Goal: Task Accomplishment & Management: Complete application form

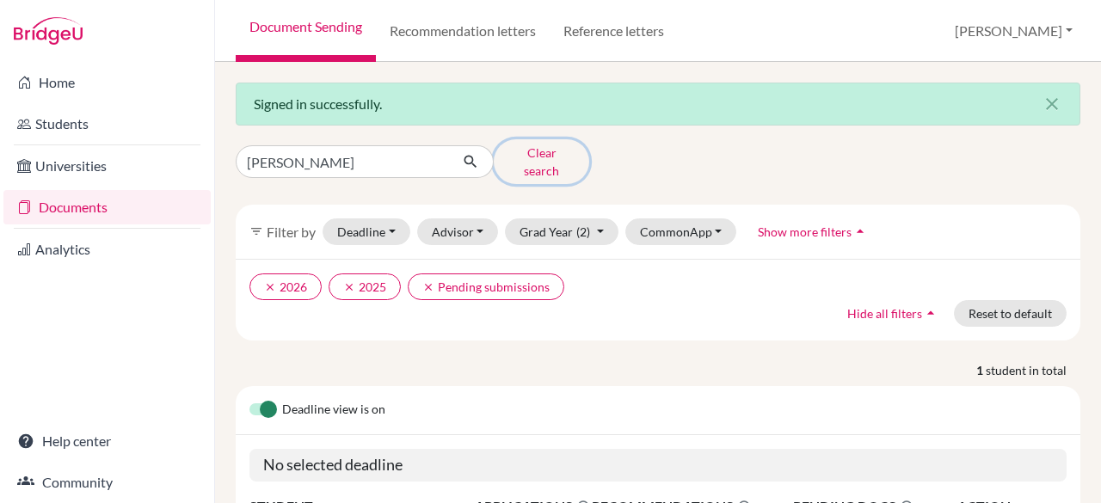
click at [535, 161] on button "Clear search" at bounding box center [541, 161] width 95 height 45
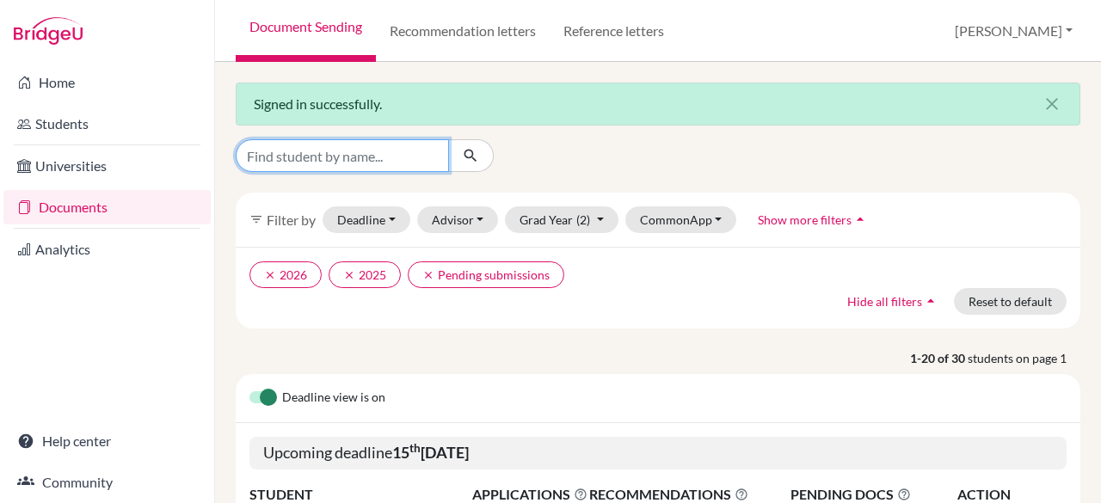
click at [414, 156] on input "Find student by name..." at bounding box center [342, 155] width 213 height 33
type input "adya kote"
click button "submit" at bounding box center [471, 155] width 46 height 33
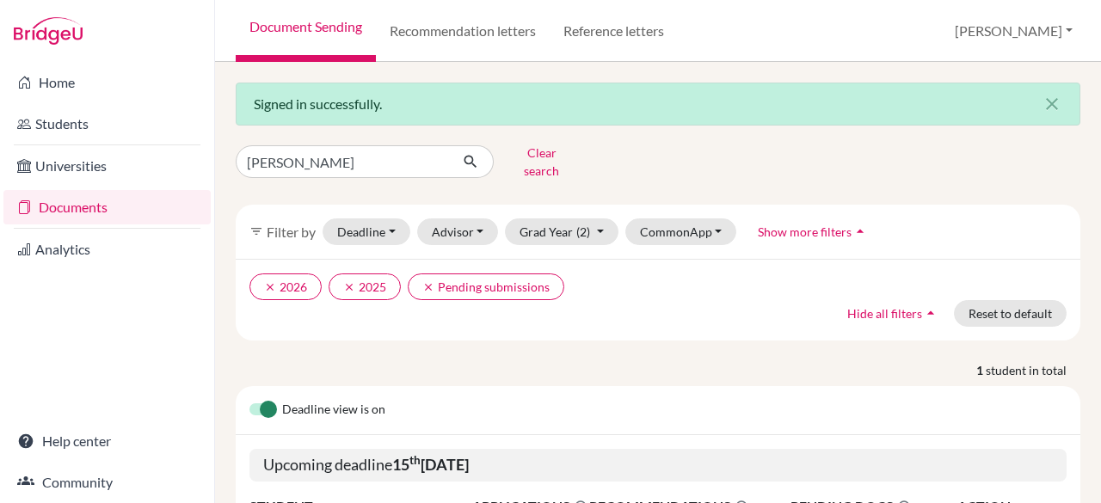
scroll to position [181, 0]
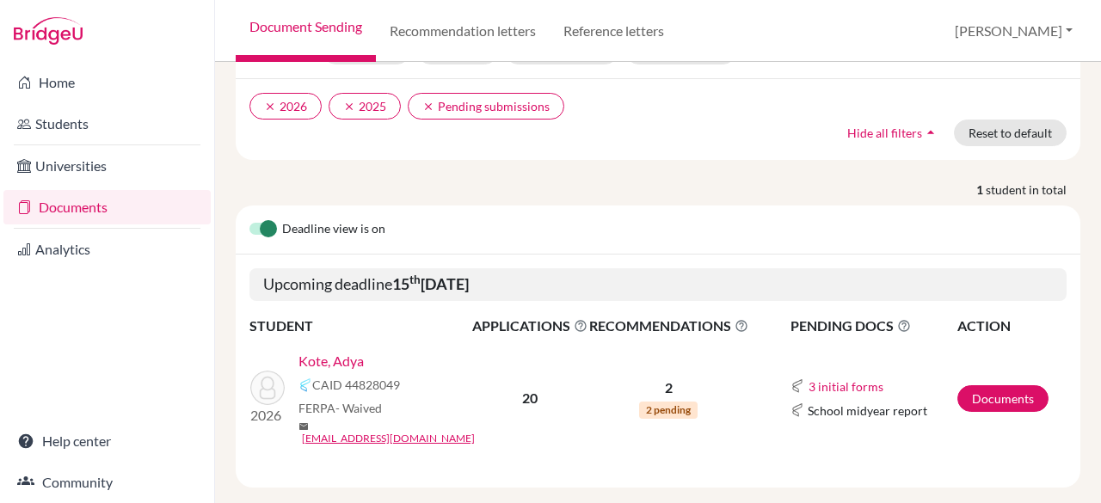
click at [349, 351] on link "Kote, Adya" at bounding box center [330, 361] width 65 height 21
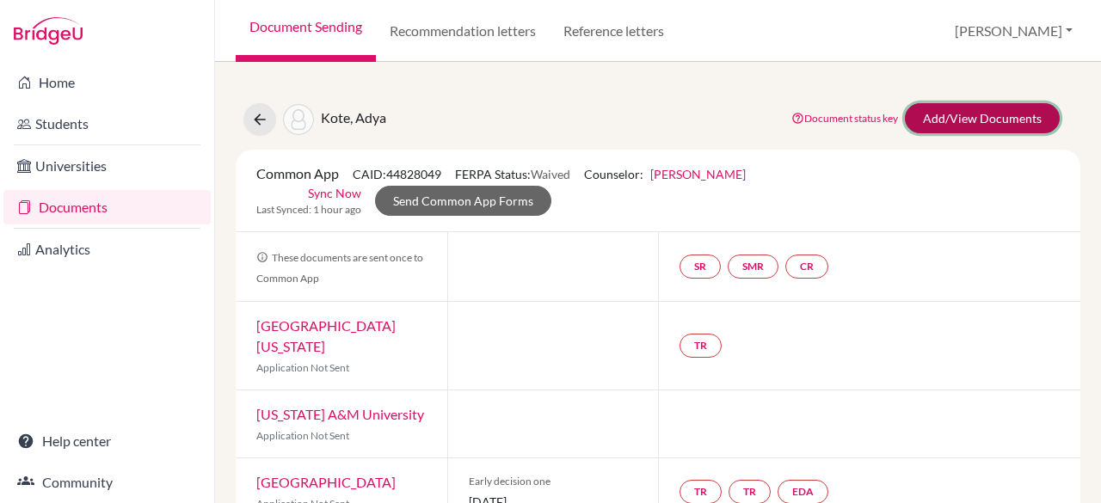
click at [980, 123] on link "Add/View Documents" at bounding box center [981, 118] width 155 height 30
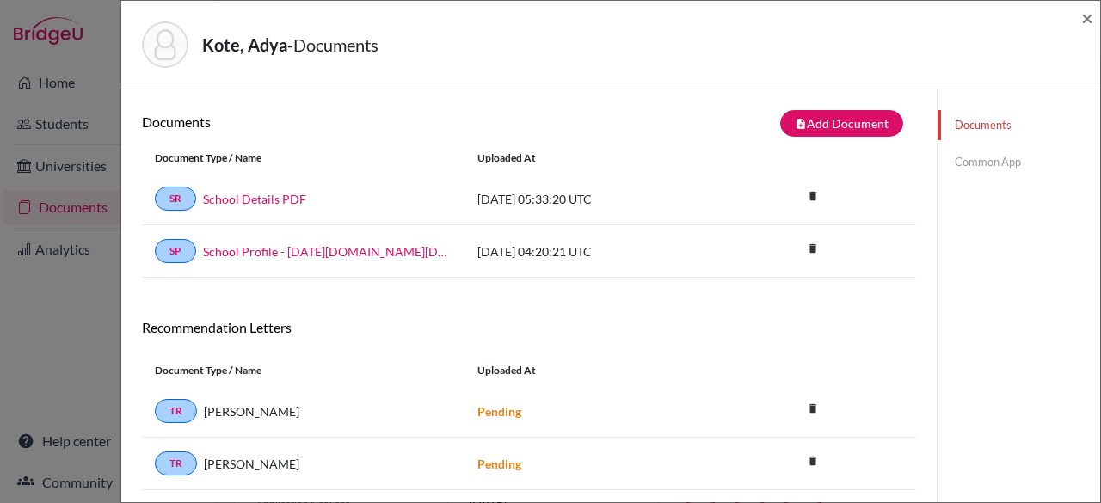
click at [978, 167] on link "Common App" at bounding box center [1018, 162] width 163 height 30
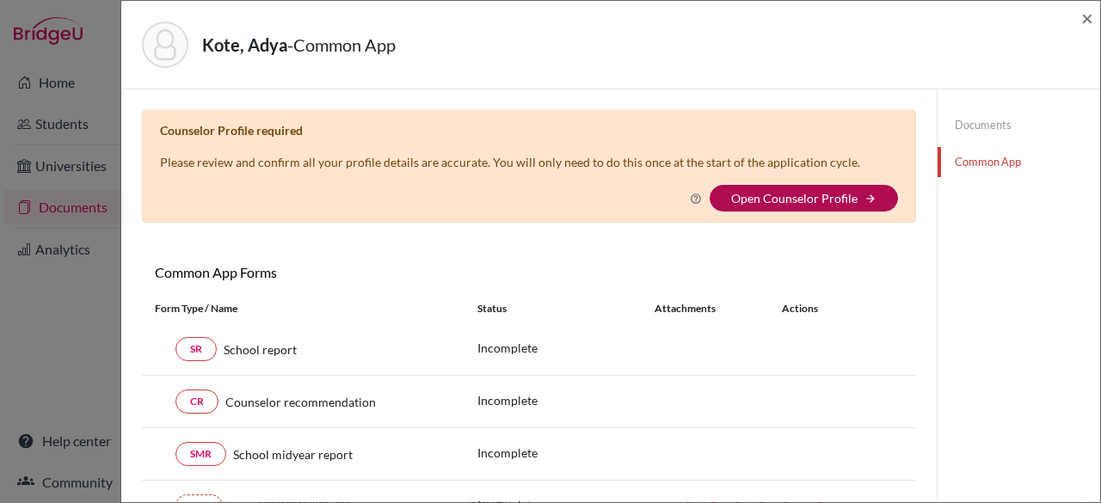
click at [833, 191] on link "Open Counselor Profile" at bounding box center [794, 198] width 126 height 15
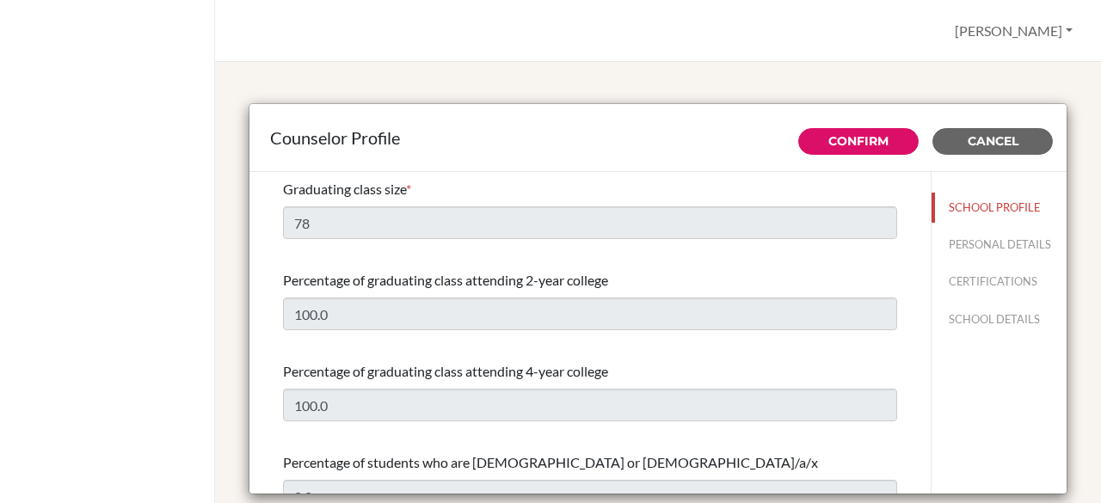
select select "1"
select select "308619"
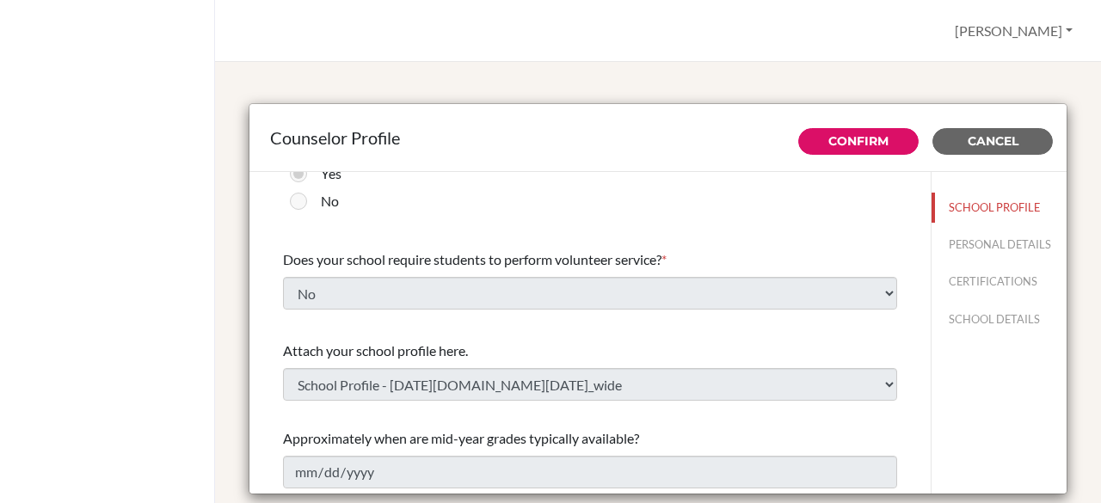
scroll to position [301, 0]
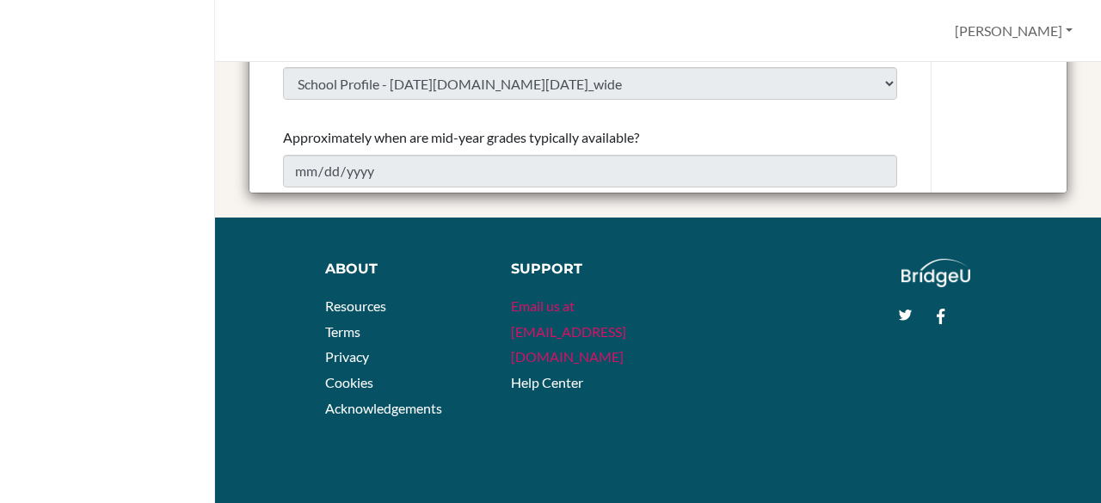
click at [595, 329] on link "Email us at hi@bridge-u.com" at bounding box center [568, 330] width 115 height 67
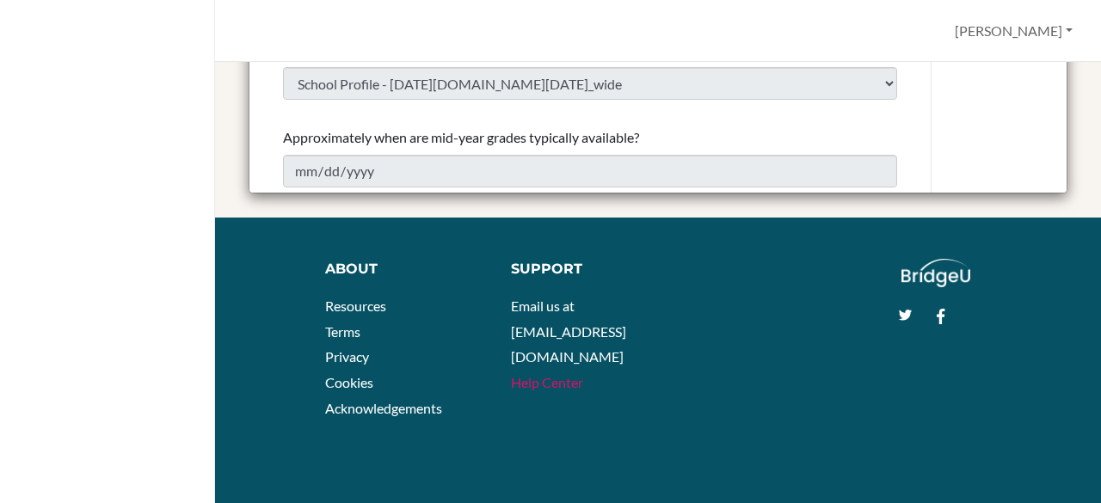
click at [568, 374] on link "Help Center" at bounding box center [547, 382] width 72 height 16
